Goal: Task Accomplishment & Management: Manage account settings

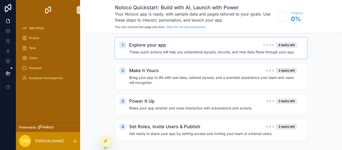
click at [177, 48] on div "Explore your app 4 tasks left" at bounding box center [213, 45] width 168 height 7
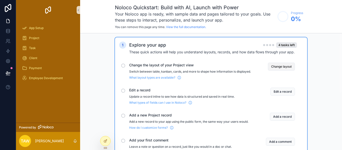
click at [274, 67] on button "Change layout" at bounding box center [281, 67] width 27 height 8
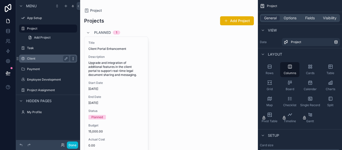
click at [73, 59] on icon "scrollable content" at bounding box center [73, 59] width 4 height 4
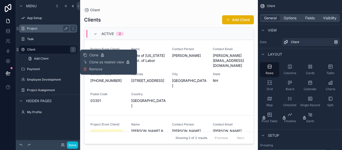
click at [45, 27] on label "Project" at bounding box center [47, 29] width 40 height 4
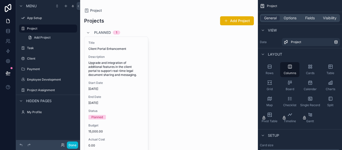
click at [89, 32] on icon "scrollable content" at bounding box center [88, 33] width 4 height 4
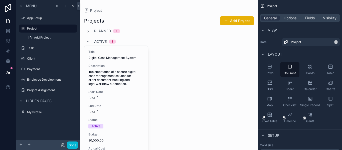
click at [90, 41] on div "Active 1" at bounding box center [101, 42] width 30 height 8
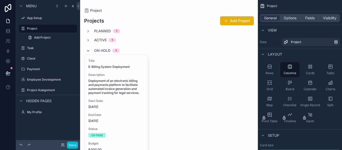
click at [90, 52] on icon "scrollable content" at bounding box center [88, 51] width 4 height 4
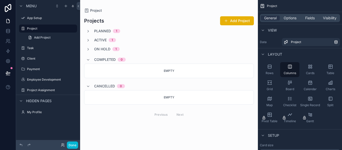
click at [91, 60] on div "Completed 0" at bounding box center [106, 60] width 40 height 8
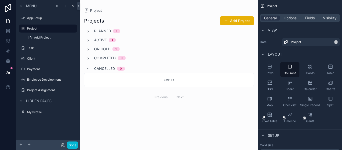
click at [93, 68] on div "Cancelled 0" at bounding box center [105, 69] width 39 height 8
click at [88, 39] on icon "scrollable content" at bounding box center [88, 40] width 4 height 4
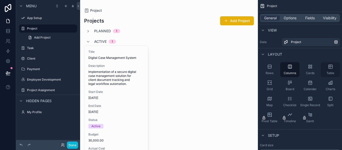
click at [332, 65] on icon "scrollable content" at bounding box center [330, 66] width 5 height 5
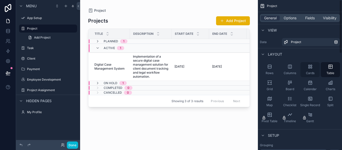
click at [309, 68] on icon "scrollable content" at bounding box center [308, 67] width 1 height 1
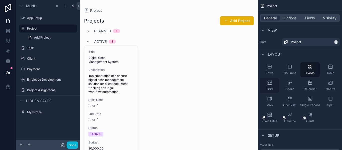
click at [274, 87] on div "Grid" at bounding box center [269, 85] width 19 height 15
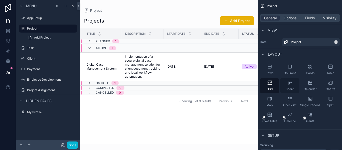
click at [285, 86] on div "Board" at bounding box center [289, 85] width 19 height 15
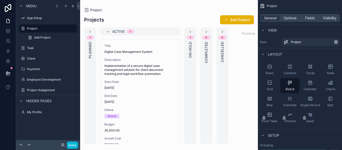
click at [190, 91] on div "1 On Hold" at bounding box center [190, 86] width 12 height 116
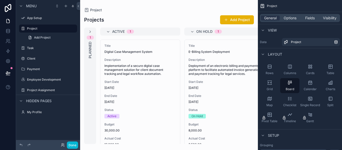
click at [91, 83] on div "1 Planned" at bounding box center [90, 86] width 12 height 116
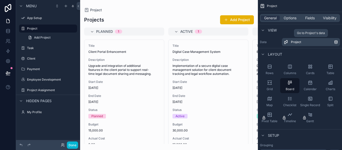
click at [332, 42] on div "Project" at bounding box center [312, 42] width 43 height 4
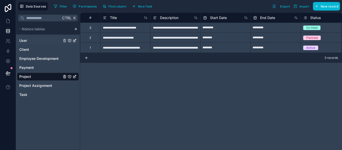
click at [32, 38] on link "User" at bounding box center [40, 40] width 42 height 5
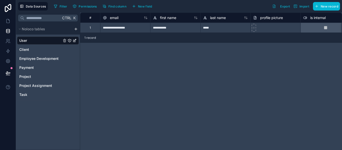
click at [132, 25] on div "**********" at bounding box center [125, 28] width 50 height 10
type input "**********"
click at [158, 92] on div "**********" at bounding box center [211, 81] width 262 height 137
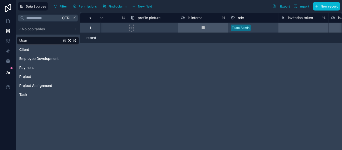
scroll to position [0, 123]
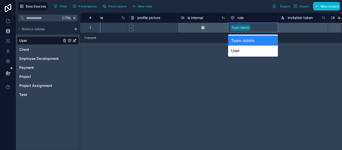
click at [211, 49] on div "**********" at bounding box center [211, 81] width 262 height 137
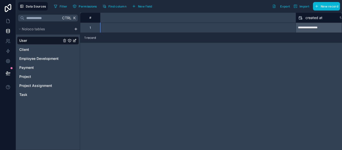
scroll to position [0, 0]
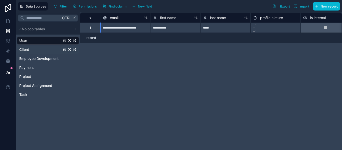
click at [28, 49] on span "Client" at bounding box center [24, 49] width 10 height 5
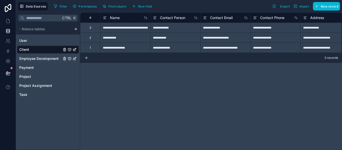
click at [50, 59] on span "Employee Development" at bounding box center [38, 58] width 39 height 5
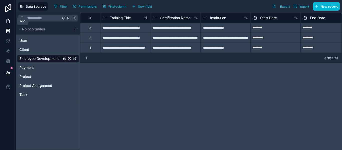
click at [6, 22] on icon at bounding box center [8, 21] width 5 height 5
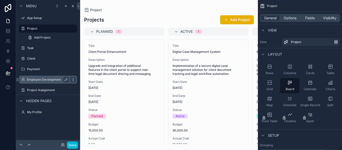
click at [72, 78] on icon "scrollable content" at bounding box center [73, 80] width 4 height 4
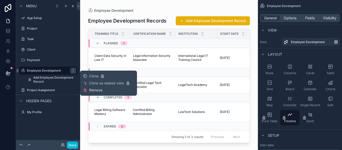
click at [90, 89] on span "Remove" at bounding box center [95, 90] width 13 height 5
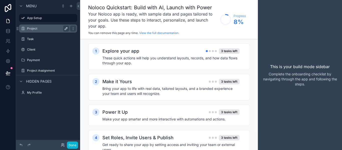
click at [65, 29] on icon "scrollable content" at bounding box center [66, 28] width 3 height 3
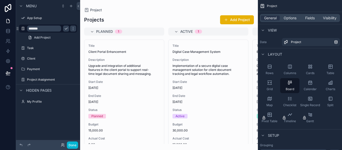
click at [43, 29] on input "*******" at bounding box center [44, 29] width 34 height 6
type input "*********"
click at [71, 29] on icon "scrollable content" at bounding box center [73, 29] width 4 height 4
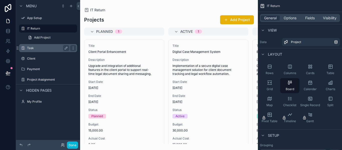
click at [43, 48] on label "Task" at bounding box center [47, 48] width 40 height 4
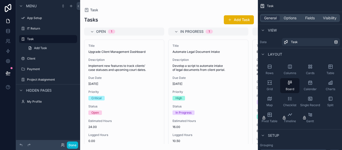
click at [212, 118] on div "scrollable content" at bounding box center [169, 75] width 178 height 150
click at [71, 28] on icon "scrollable content" at bounding box center [73, 29] width 4 height 4
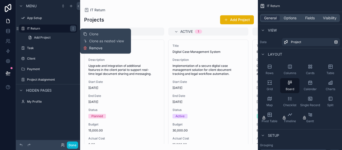
click at [97, 49] on span "Remove" at bounding box center [95, 48] width 13 height 5
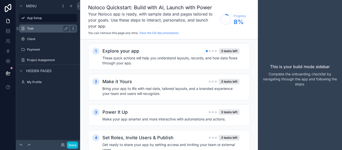
click at [73, 28] on icon "scrollable content" at bounding box center [73, 29] width 4 height 4
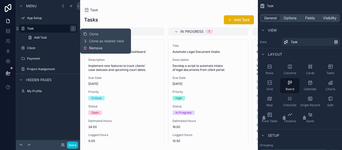
click at [87, 48] on button "Remove" at bounding box center [92, 48] width 19 height 5
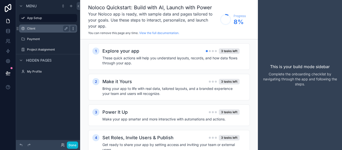
click at [76, 28] on div "scrollable content" at bounding box center [73, 29] width 6 height 6
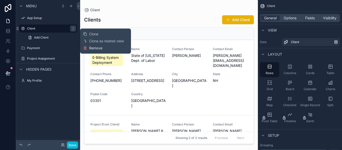
click at [86, 48] on icon at bounding box center [85, 48] width 4 height 4
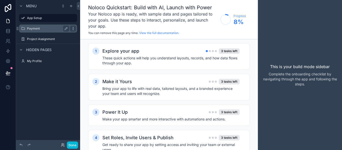
click at [72, 30] on icon "scrollable content" at bounding box center [73, 29] width 4 height 4
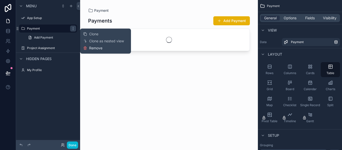
click at [91, 49] on span "Remove" at bounding box center [95, 48] width 13 height 5
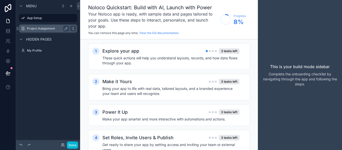
click at [74, 28] on icon "scrollable content" at bounding box center [73, 29] width 4 height 4
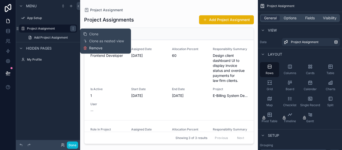
click at [98, 48] on span "Remove" at bounding box center [95, 48] width 13 height 5
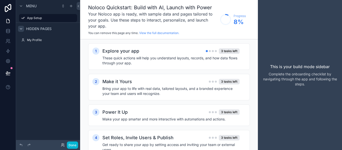
click at [21, 29] on icon "scrollable content" at bounding box center [21, 28] width 2 height 1
click at [71, 7] on icon "scrollable content" at bounding box center [71, 6] width 4 height 4
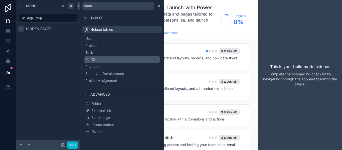
click at [113, 57] on button "Client" at bounding box center [122, 59] width 76 height 7
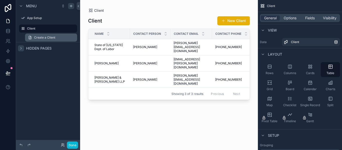
click at [69, 39] on link "Create a Client" at bounding box center [51, 38] width 52 height 8
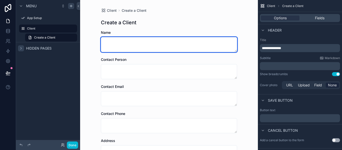
click at [203, 39] on textarea "scrollable content" at bounding box center [169, 44] width 136 height 15
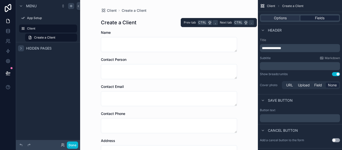
click at [319, 16] on span "Fields" at bounding box center [320, 18] width 10 height 5
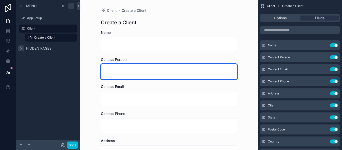
click at [181, 66] on textarea "scrollable content" at bounding box center [169, 71] width 136 height 15
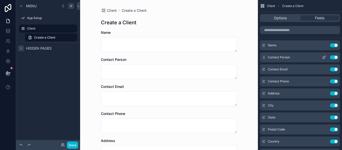
click at [334, 59] on button "Use setting" at bounding box center [334, 57] width 8 height 4
click at [323, 57] on icon "scrollable content" at bounding box center [324, 57] width 4 height 4
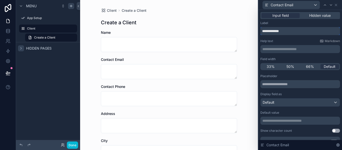
click at [269, 32] on input "**********" at bounding box center [300, 31] width 80 height 8
type input "*****"
click at [313, 68] on span "66%" at bounding box center [310, 66] width 8 height 5
click at [328, 66] on span "Default" at bounding box center [329, 66] width 12 height 5
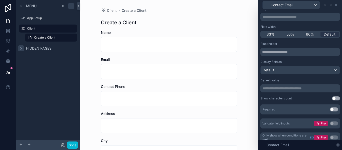
scroll to position [37, 0]
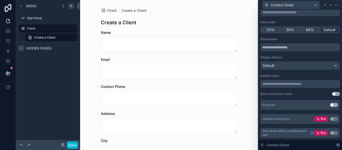
click at [335, 95] on button "Use setting" at bounding box center [336, 94] width 8 height 4
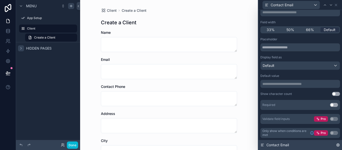
click at [338, 145] on icon at bounding box center [337, 144] width 1 height 1
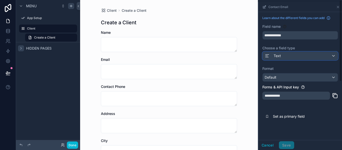
click at [311, 58] on div "Text" at bounding box center [299, 56] width 75 height 8
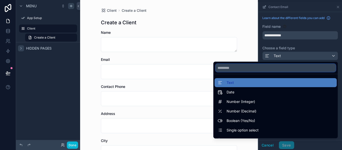
click at [274, 70] on input "text" at bounding box center [275, 68] width 120 height 8
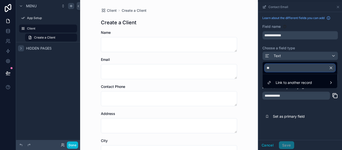
type input "*"
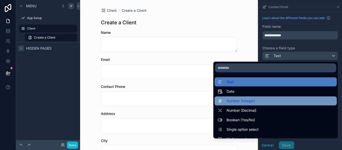
scroll to position [0, 0]
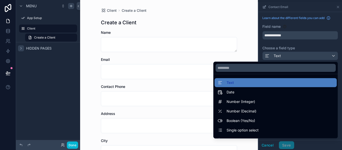
click at [325, 45] on div "scrollable content" at bounding box center [300, 76] width 84 height 148
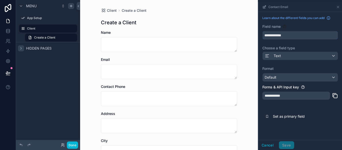
click at [271, 36] on input "**********" at bounding box center [299, 35] width 75 height 8
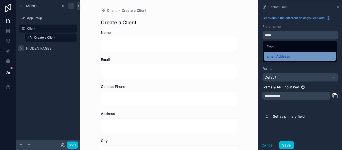
type input "*****"
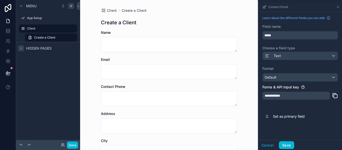
click at [279, 96] on div "**********" at bounding box center [296, 96] width 68 height 8
click at [309, 78] on div "Default" at bounding box center [299, 77] width 75 height 8
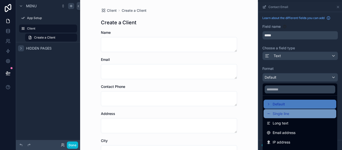
click at [300, 113] on div "Single line" at bounding box center [299, 114] width 67 height 6
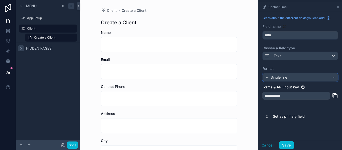
click at [294, 75] on div "Single line" at bounding box center [299, 77] width 75 height 8
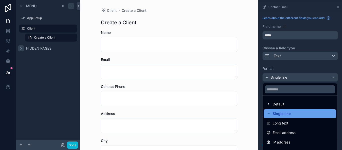
click at [282, 113] on span "Single line" at bounding box center [281, 114] width 18 height 6
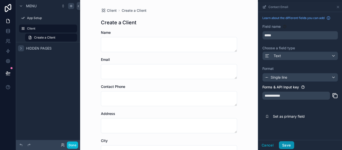
click at [290, 143] on button "Save" at bounding box center [286, 145] width 15 height 8
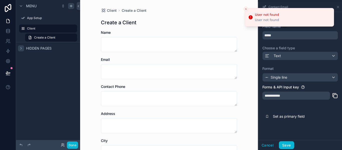
click at [245, 8] on icon "Close toast" at bounding box center [245, 9] width 3 height 3
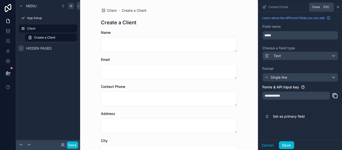
click at [336, 8] on icon "scrollable content" at bounding box center [338, 7] width 4 height 4
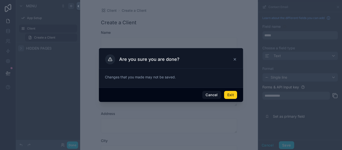
click at [232, 95] on button "Exit" at bounding box center [230, 95] width 13 height 8
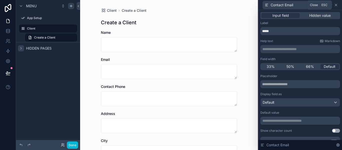
click at [335, 6] on icon at bounding box center [336, 5] width 4 height 4
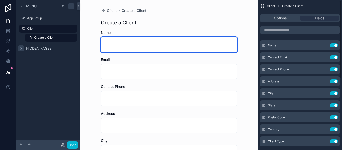
click at [196, 49] on textarea "scrollable content" at bounding box center [169, 44] width 136 height 15
drag, startPoint x: 236, startPoint y: 52, endPoint x: 235, endPoint y: 46, distance: 5.5
click at [235, 46] on textarea "scrollable content" at bounding box center [169, 44] width 136 height 15
drag, startPoint x: 236, startPoint y: 50, endPoint x: 249, endPoint y: -5, distance: 56.7
click at [249, 0] on html "Menu App Setup Client Create a Client Hidden pages Done App Setup Client My Pro…" at bounding box center [171, 75] width 342 height 150
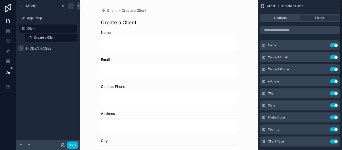
click at [243, 31] on div "Client Create a Client Create a Client Name Email Contact Phone Address City St…" at bounding box center [169, 75] width 178 height 150
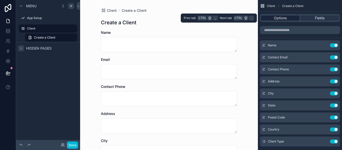
click at [286, 17] on span "Options" at bounding box center [280, 18] width 13 height 5
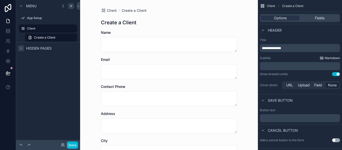
click at [334, 57] on span "Markdown" at bounding box center [331, 58] width 15 height 4
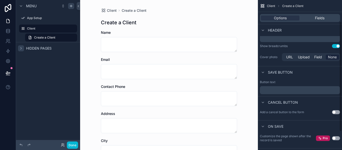
scroll to position [29, 0]
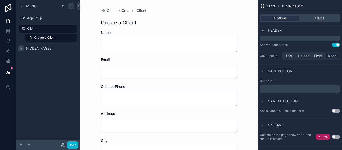
click at [291, 90] on p "﻿" at bounding box center [300, 89] width 77 height 4
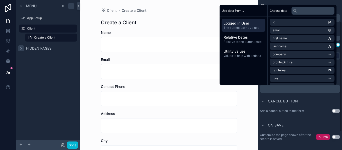
click at [174, 35] on div "Name" at bounding box center [169, 41] width 136 height 22
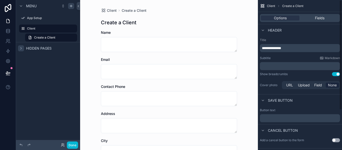
scroll to position [54, 0]
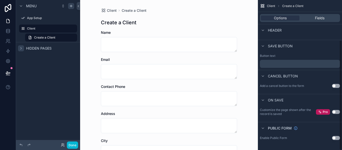
click at [332, 137] on button "Use setting" at bounding box center [336, 138] width 8 height 4
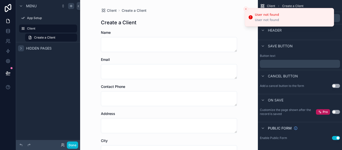
click at [336, 137] on button "Use setting" at bounding box center [336, 138] width 8 height 4
click at [263, 127] on icon "scrollable content" at bounding box center [263, 128] width 4 height 4
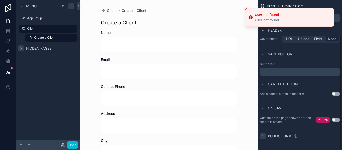
scroll to position [46, 0]
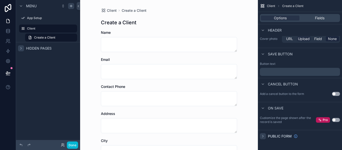
click at [302, 40] on span "Upload" at bounding box center [304, 38] width 12 height 5
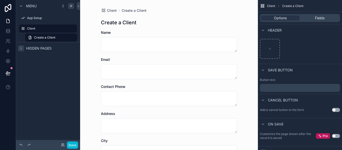
scroll to position [0, 0]
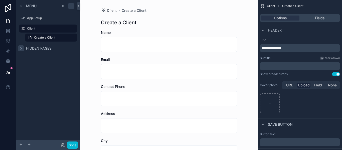
click at [111, 11] on span "Client" at bounding box center [112, 10] width 10 height 5
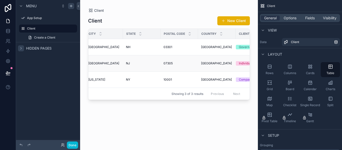
scroll to position [0, 228]
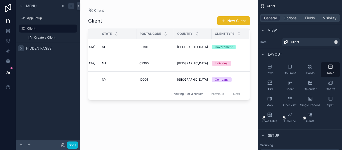
click at [230, 18] on button "New Client" at bounding box center [233, 20] width 33 height 9
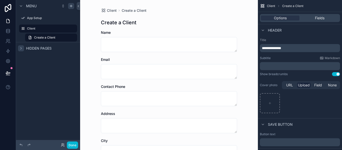
click at [35, 49] on span "Hidden pages" at bounding box center [39, 48] width 26 height 5
click at [36, 58] on label "My Profile" at bounding box center [47, 60] width 40 height 4
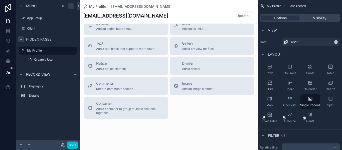
scroll to position [200, 0]
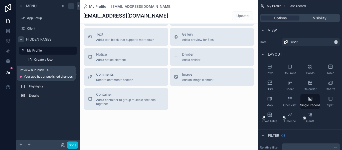
click at [7, 71] on icon at bounding box center [8, 73] width 5 height 5
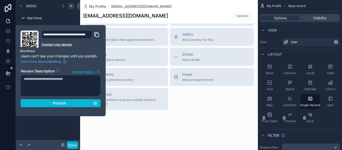
click at [8, 49] on icon at bounding box center [8, 51] width 5 height 5
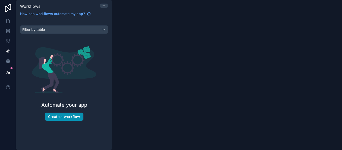
click at [75, 118] on button "Create a workflow" at bounding box center [64, 117] width 39 height 8
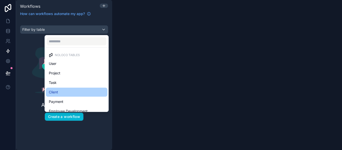
click at [63, 94] on div "Client" at bounding box center [77, 92] width 56 height 6
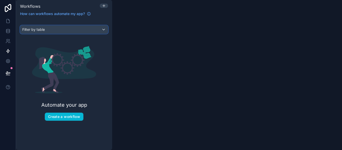
click at [64, 31] on div "Filter by table" at bounding box center [64, 30] width 88 height 8
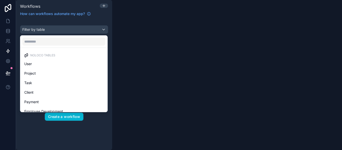
click at [63, 119] on div "scrollable content" at bounding box center [171, 75] width 342 height 150
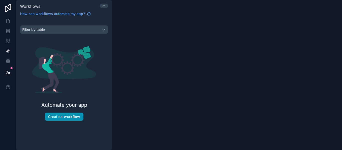
click at [63, 119] on button "Create a workflow" at bounding box center [64, 117] width 39 height 8
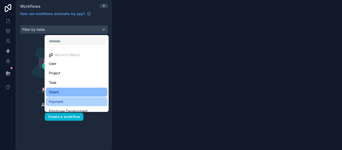
click at [67, 103] on div "Payment" at bounding box center [77, 102] width 56 height 6
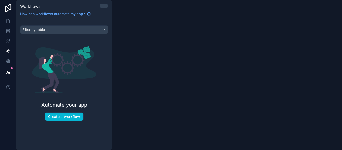
click at [184, 66] on div "Workflows How can workflows automate my app? Filter by table Automate your app …" at bounding box center [179, 75] width 326 height 150
click at [103, 5] on icon at bounding box center [104, 6] width 4 height 4
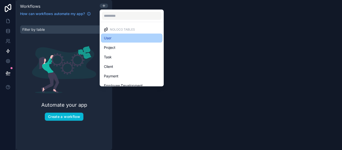
click at [117, 39] on div "User" at bounding box center [132, 38] width 56 height 6
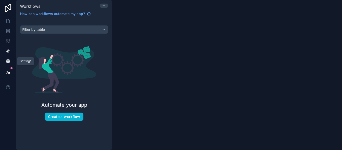
click at [5, 64] on link at bounding box center [8, 61] width 16 height 10
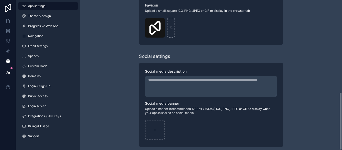
scroll to position [237, 0]
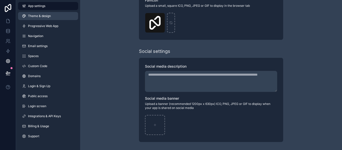
click at [41, 16] on span "Theme & design" at bounding box center [39, 16] width 23 height 4
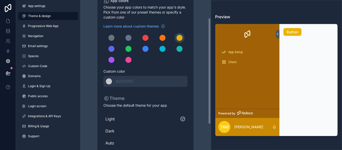
scroll to position [61, 0]
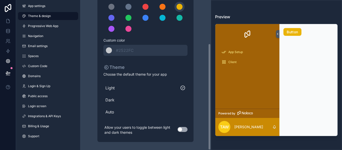
click at [145, 100] on span "Dark" at bounding box center [145, 100] width 80 height 6
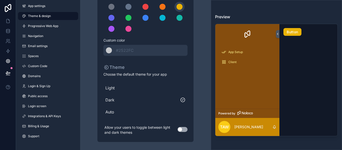
click at [147, 113] on span "Auto" at bounding box center [145, 112] width 80 height 6
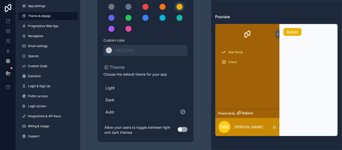
click at [182, 130] on button "Use setting" at bounding box center [182, 129] width 10 height 5
click at [125, 98] on span "Dark" at bounding box center [145, 100] width 80 height 6
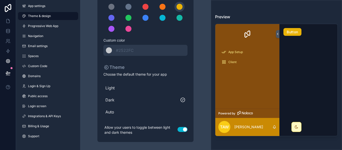
click at [120, 88] on span "Light" at bounding box center [145, 88] width 80 height 6
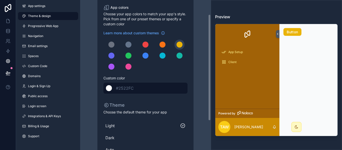
scroll to position [0, 0]
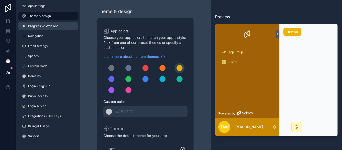
click at [60, 24] on link "Progressive Web App" at bounding box center [48, 26] width 60 height 8
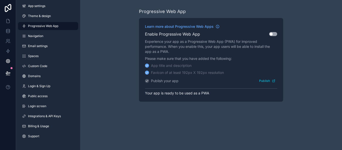
click at [274, 35] on button "Use setting" at bounding box center [273, 34] width 8 height 4
click at [40, 37] on span "Navigation" at bounding box center [35, 36] width 15 height 4
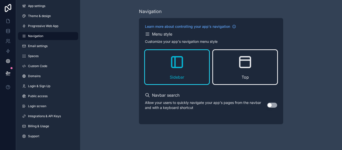
click at [244, 69] on icon "scrollable content" at bounding box center [245, 62] width 16 height 16
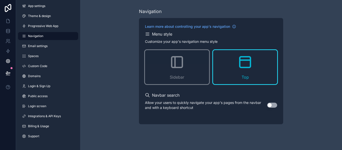
click at [147, 35] on icon "scrollable content" at bounding box center [147, 34] width 5 height 5
click at [40, 28] on span "Progressive Web App" at bounding box center [43, 26] width 30 height 4
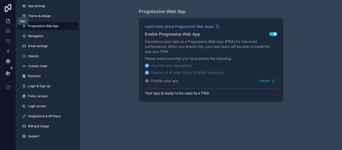
click at [7, 19] on icon at bounding box center [8, 21] width 5 height 5
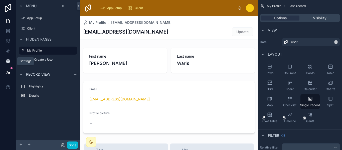
click at [7, 61] on icon at bounding box center [8, 61] width 5 height 5
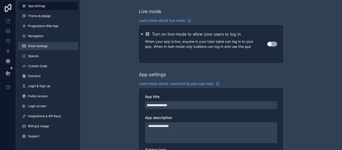
click at [39, 46] on span "Email settings" at bounding box center [38, 46] width 20 height 4
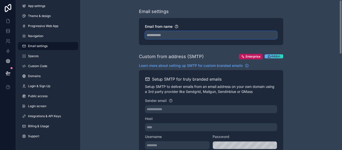
click at [177, 37] on input "Email from name" at bounding box center [211, 35] width 132 height 8
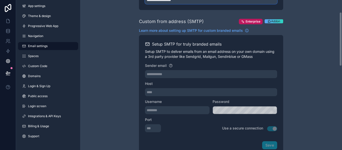
scroll to position [36, 0]
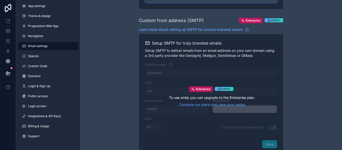
type input "**********"
click at [186, 73] on div "Enterprise Addon To use smtp you can upgrade to the Enterprise plan. Compare ou…" at bounding box center [211, 96] width 132 height 69
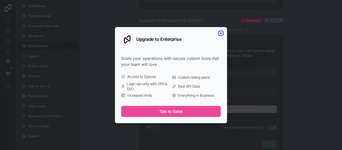
click at [221, 33] on icon "button" at bounding box center [221, 33] width 2 height 2
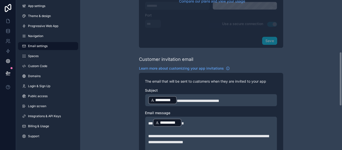
scroll to position [145, 0]
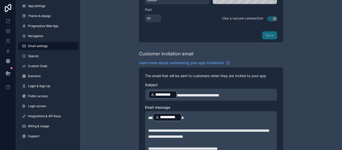
click at [186, 94] on span "**********" at bounding box center [198, 95] width 43 height 4
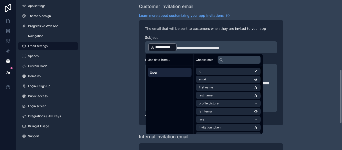
scroll to position [193, 0]
click at [299, 75] on div "**********" at bounding box center [211, 11] width 262 height 409
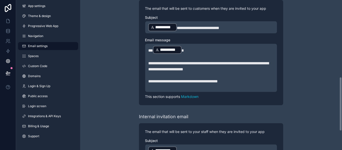
scroll to position [213, 0]
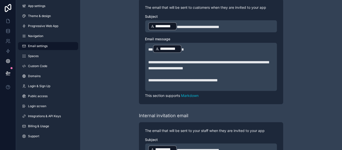
click at [178, 64] on span "**********" at bounding box center [208, 65] width 120 height 10
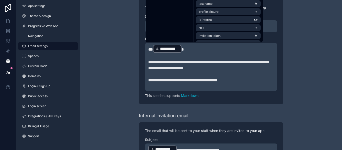
click at [188, 64] on span "**********" at bounding box center [208, 65] width 120 height 10
click at [205, 61] on span "**********" at bounding box center [208, 65] width 120 height 10
click at [195, 69] on span "**********" at bounding box center [208, 65] width 120 height 10
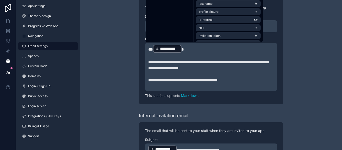
click at [195, 69] on span "**********" at bounding box center [208, 65] width 120 height 10
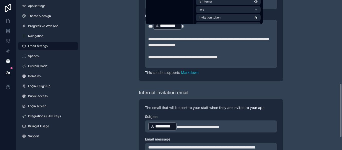
scroll to position [237, 0]
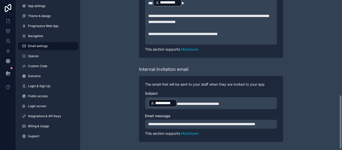
scroll to position [265, 0]
click at [246, 122] on span "**********" at bounding box center [201, 124] width 107 height 4
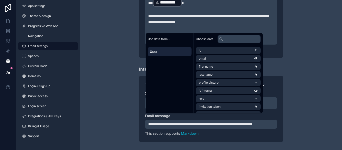
click at [157, 127] on p "**********" at bounding box center [211, 124] width 126 height 6
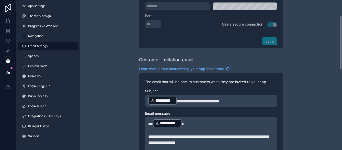
scroll to position [0, 0]
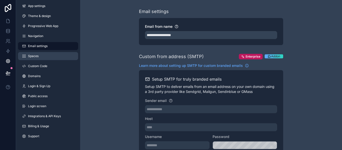
click at [44, 56] on link "Spaces" at bounding box center [48, 56] width 60 height 8
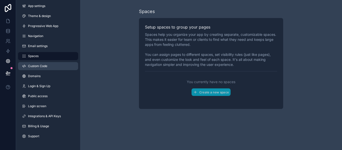
click at [48, 67] on link "Custom Code" at bounding box center [48, 66] width 60 height 8
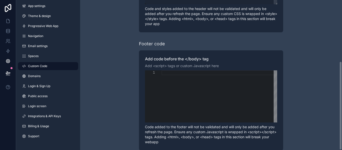
scroll to position [103, 0]
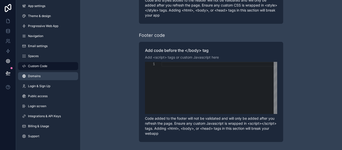
click at [43, 77] on link "Domains" at bounding box center [48, 76] width 60 height 8
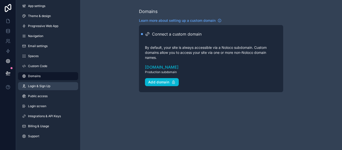
click at [46, 86] on span "Login & Sign Up" at bounding box center [39, 86] width 22 height 4
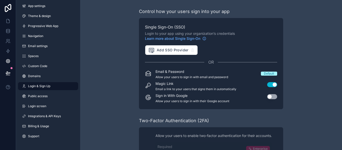
click at [273, 83] on button "Use setting" at bounding box center [272, 84] width 10 height 5
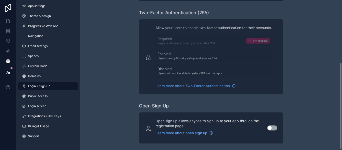
scroll to position [109, 0]
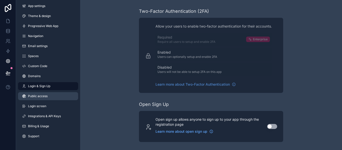
click at [37, 94] on span "Public access" at bounding box center [38, 96] width 20 height 4
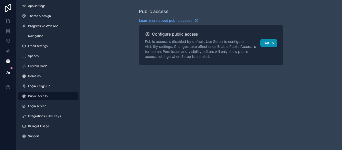
click at [272, 44] on button "Setup" at bounding box center [268, 43] width 17 height 8
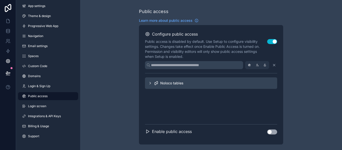
click at [193, 78] on div "Noloco tables" at bounding box center [211, 83] width 132 height 12
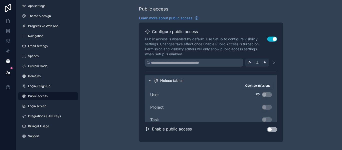
click at [258, 95] on icon "scrollable content" at bounding box center [258, 95] width 4 height 4
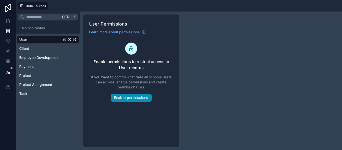
click at [146, 97] on button "Enable permissions" at bounding box center [131, 98] width 41 height 8
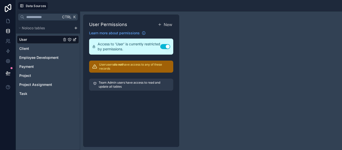
click at [138, 87] on p "Team Admin users have access to read and update all tables" at bounding box center [134, 85] width 71 height 8
click at [162, 25] on button "New" at bounding box center [165, 25] width 17 height 8
click at [167, 26] on span "New" at bounding box center [168, 25] width 9 height 6
click at [219, 54] on div "User Permissions New Learn more about permissions Access to 'User' is currently…" at bounding box center [211, 81] width 262 height 138
click at [37, 50] on link "Client" at bounding box center [40, 48] width 42 height 5
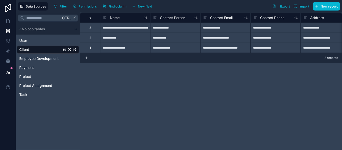
click at [68, 50] on icon "Client" at bounding box center [69, 49] width 3 height 3
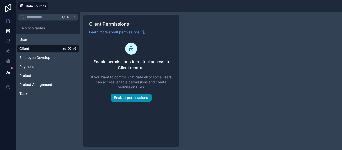
click at [128, 97] on button "Enable permissions" at bounding box center [131, 98] width 41 height 8
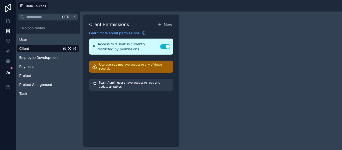
click at [165, 46] on button "Use setting" at bounding box center [165, 46] width 10 height 5
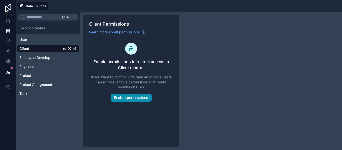
click at [139, 95] on button "Enable permissions" at bounding box center [131, 98] width 41 height 8
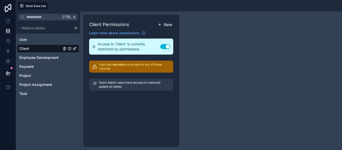
click at [160, 27] on button "New" at bounding box center [165, 25] width 17 height 8
click at [9, 57] on link at bounding box center [8, 61] width 16 height 10
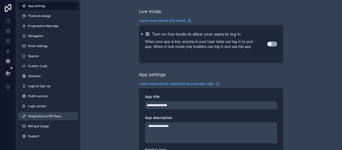
click at [58, 118] on span "Integrations & API Keys" at bounding box center [44, 116] width 33 height 4
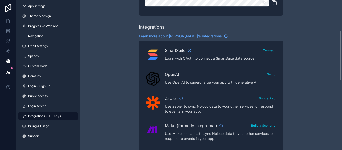
scroll to position [91, 0]
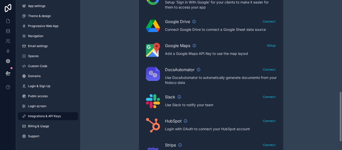
click at [201, 74] on div "DocsAutomator Connect Use DocsAutomator to automatically generate documents fro…" at bounding box center [221, 75] width 112 height 19
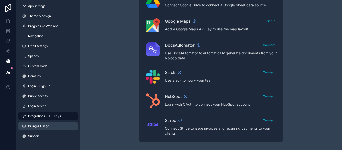
click at [48, 124] on span "Billing & Usage" at bounding box center [38, 126] width 21 height 4
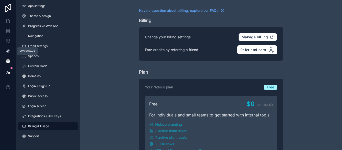
click at [7, 50] on icon at bounding box center [8, 51] width 5 height 5
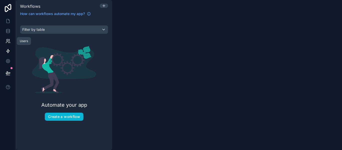
click at [8, 39] on icon at bounding box center [8, 41] width 5 height 5
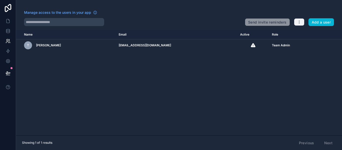
click at [296, 21] on button "button" at bounding box center [299, 22] width 11 height 8
click at [310, 35] on link "Manage roles" at bounding box center [308, 34] width 31 height 8
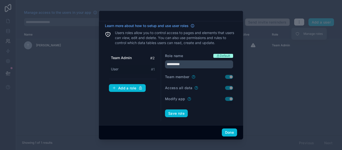
click at [124, 67] on div "User # 1" at bounding box center [133, 69] width 48 height 9
type input "****"
click at [231, 134] on button "Done" at bounding box center [229, 132] width 15 height 8
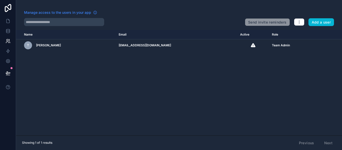
click at [55, 12] on span "Manage access to the users in your app" at bounding box center [57, 12] width 67 height 5
